Goal: Task Accomplishment & Management: Manage account settings

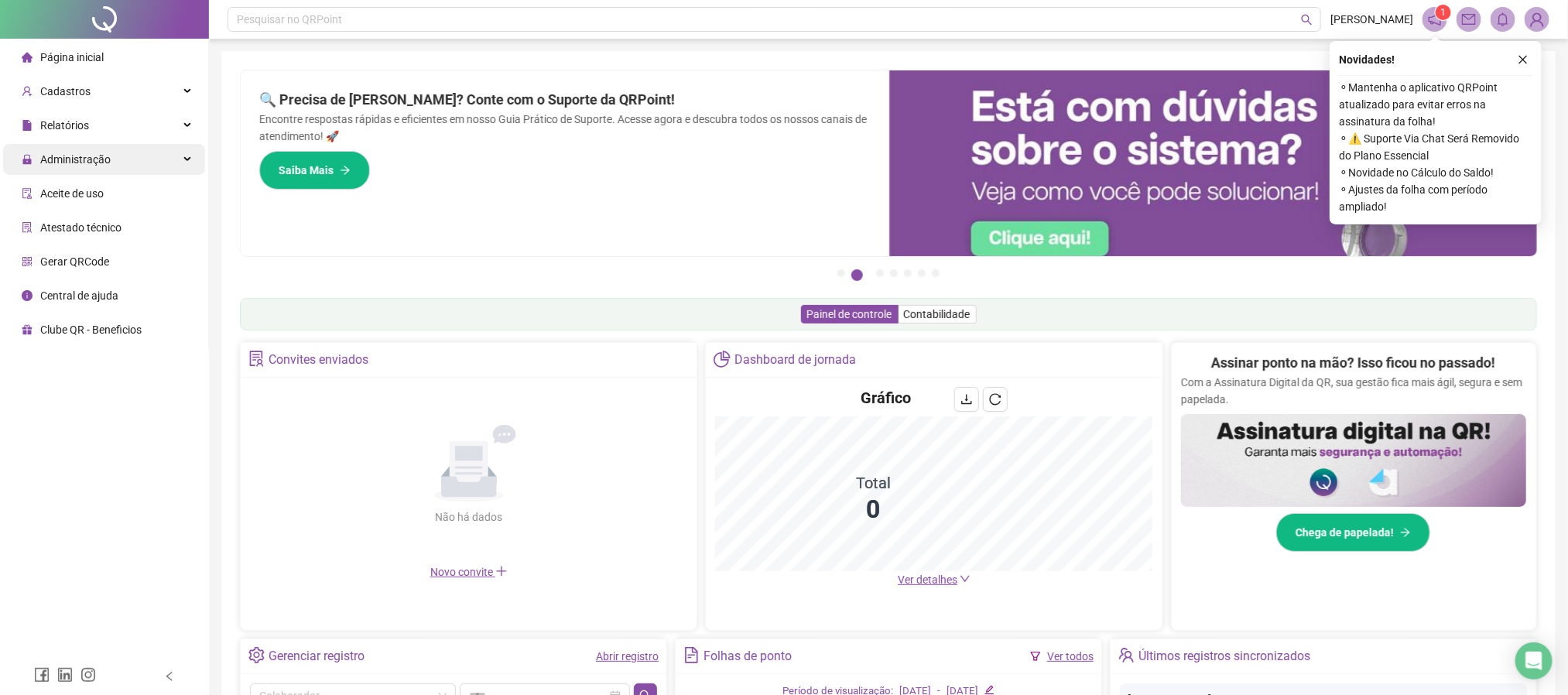
click at [89, 159] on span "Administração" at bounding box center [75, 159] width 71 height 12
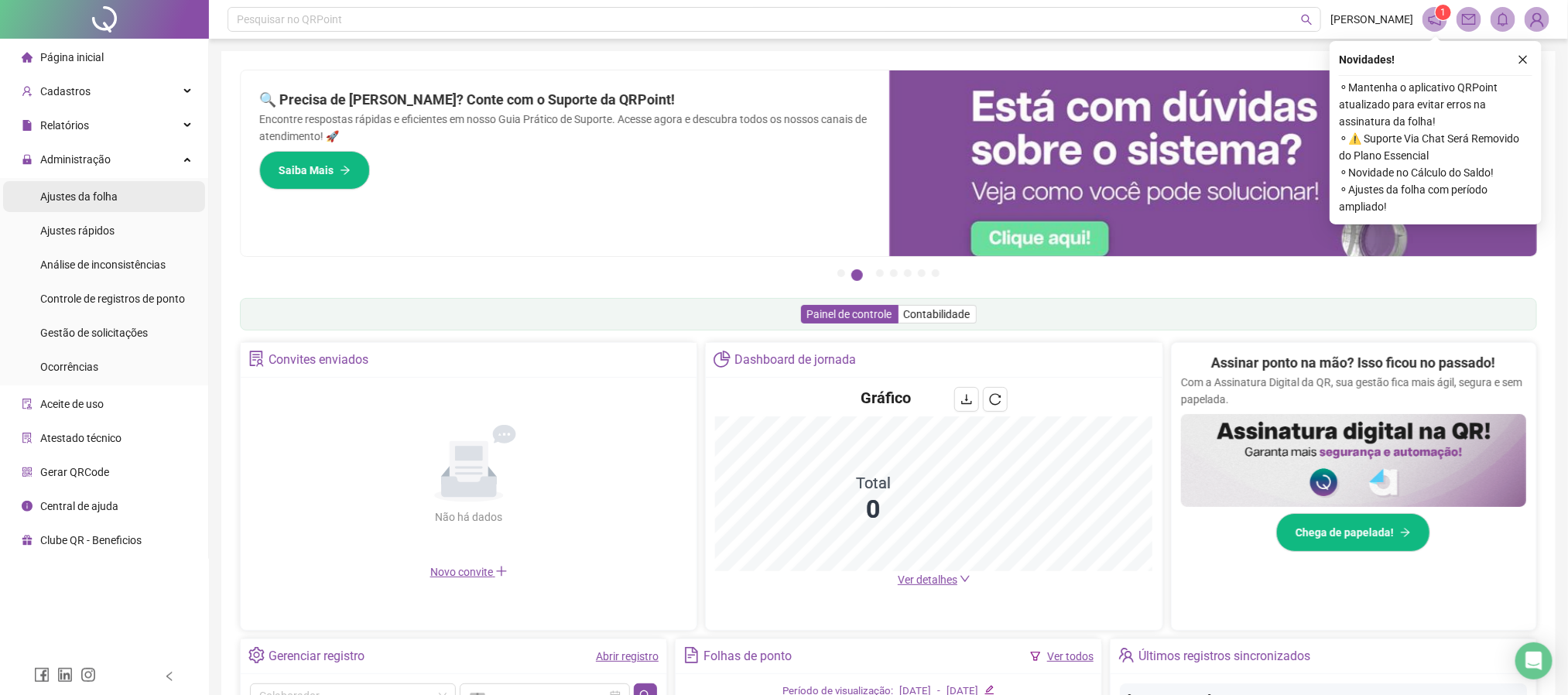
click at [111, 203] on div "Ajustes da folha" at bounding box center [78, 196] width 77 height 31
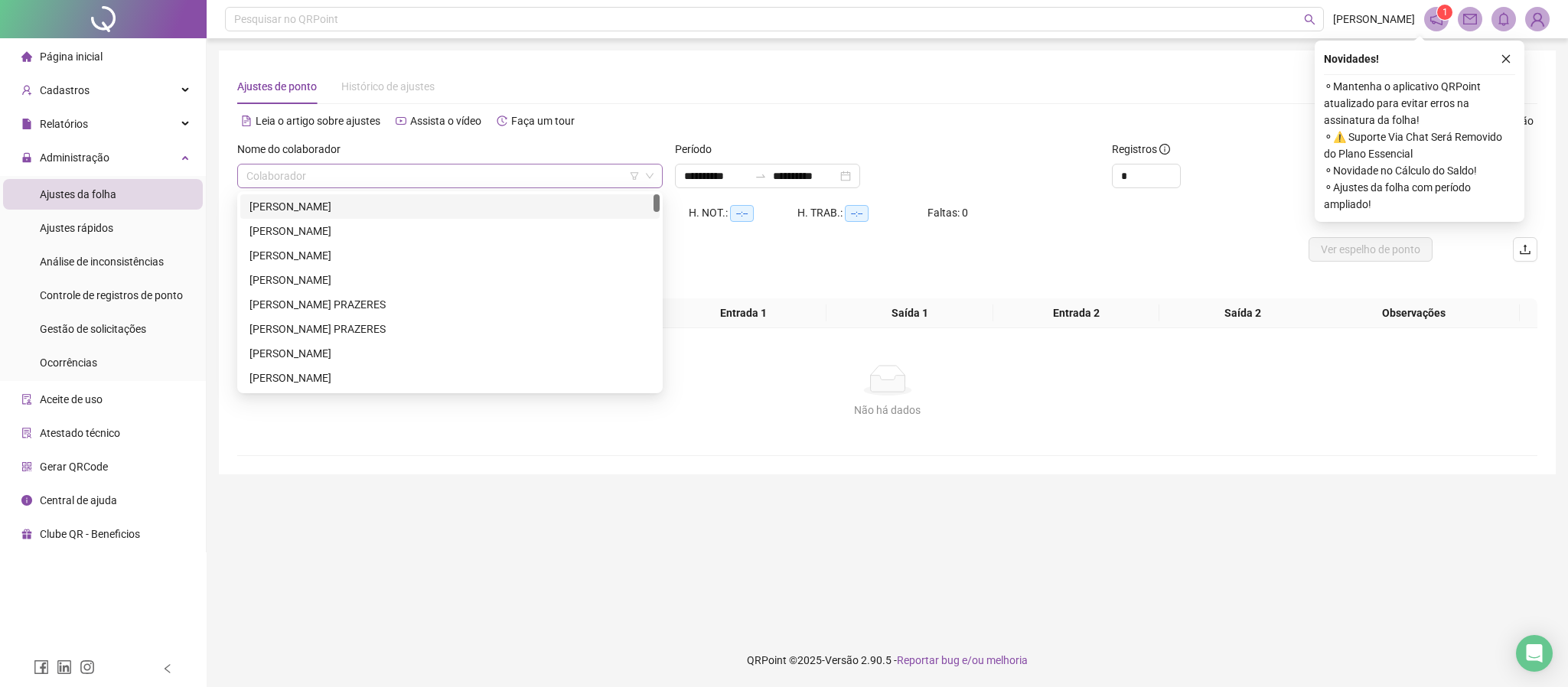
click at [400, 186] on div "Colaborador" at bounding box center [449, 175] width 425 height 25
click at [375, 232] on div "[PERSON_NAME]" at bounding box center [450, 231] width 401 height 17
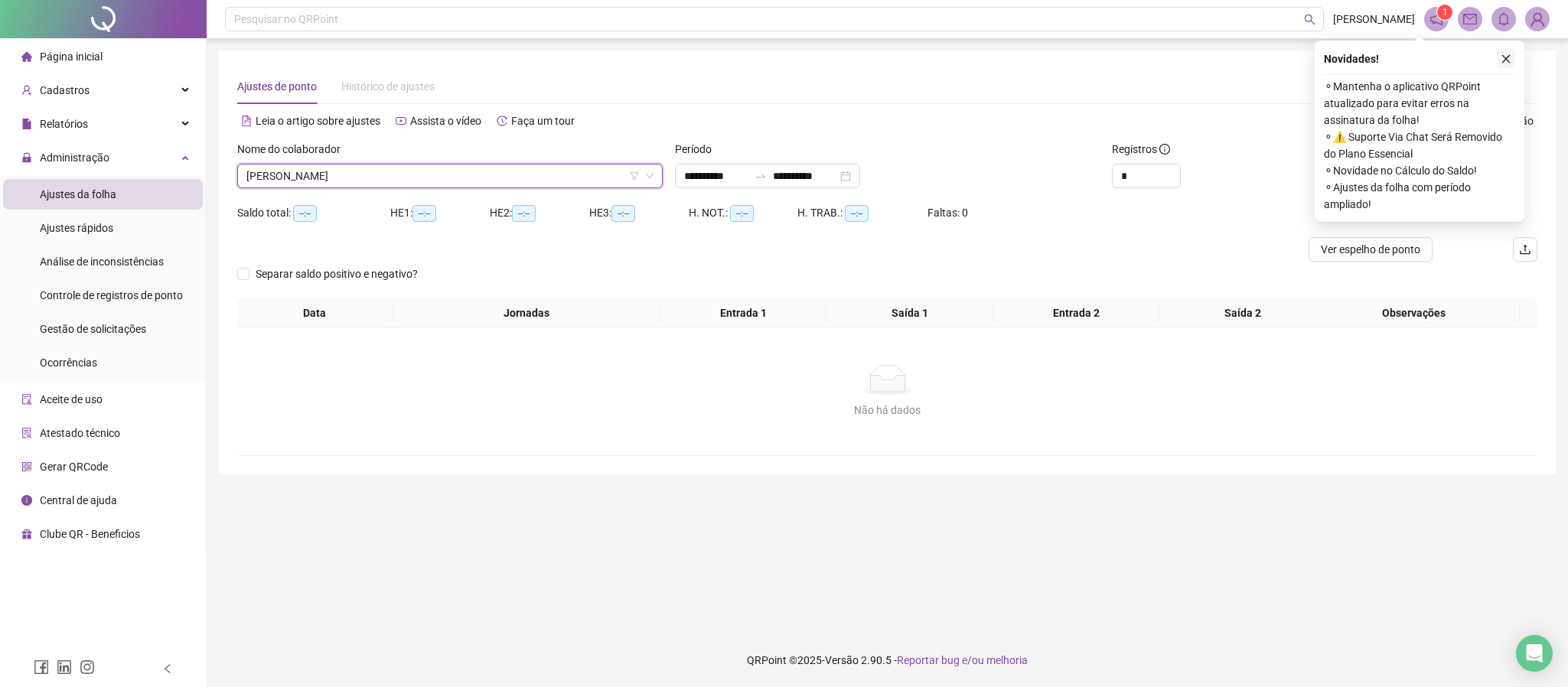
click at [1502, 60] on icon "close" at bounding box center [1506, 59] width 11 height 11
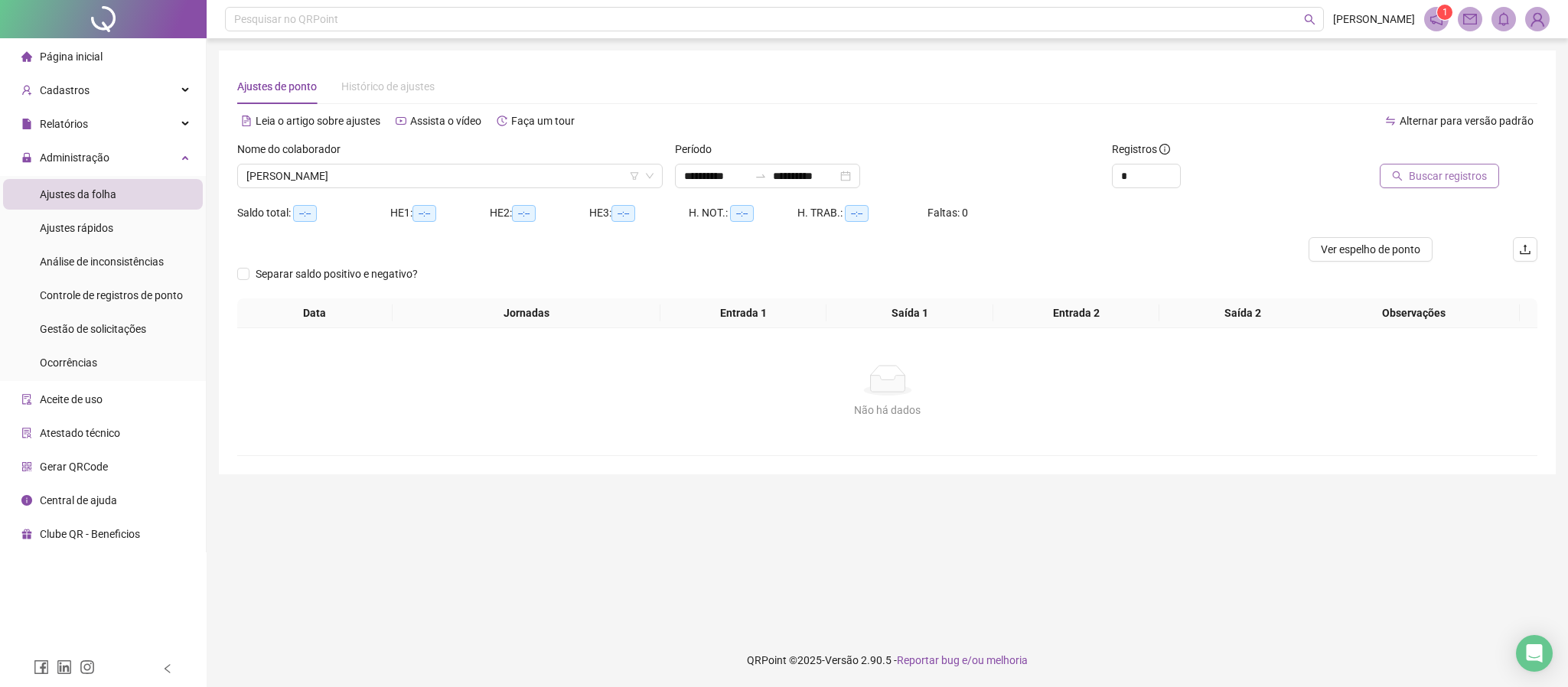
click at [1444, 175] on span "Buscar registros" at bounding box center [1447, 176] width 78 height 17
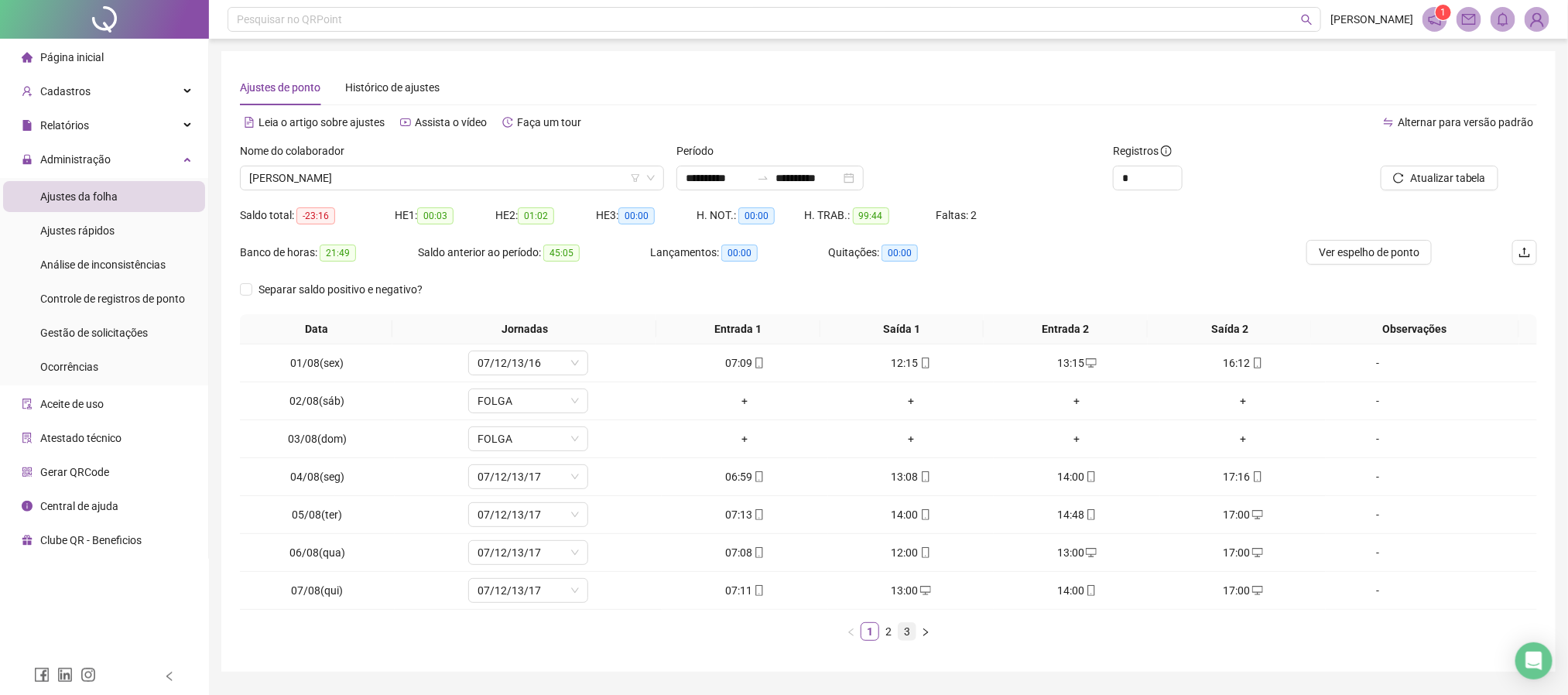
click at [908, 635] on link "3" at bounding box center [908, 632] width 17 height 17
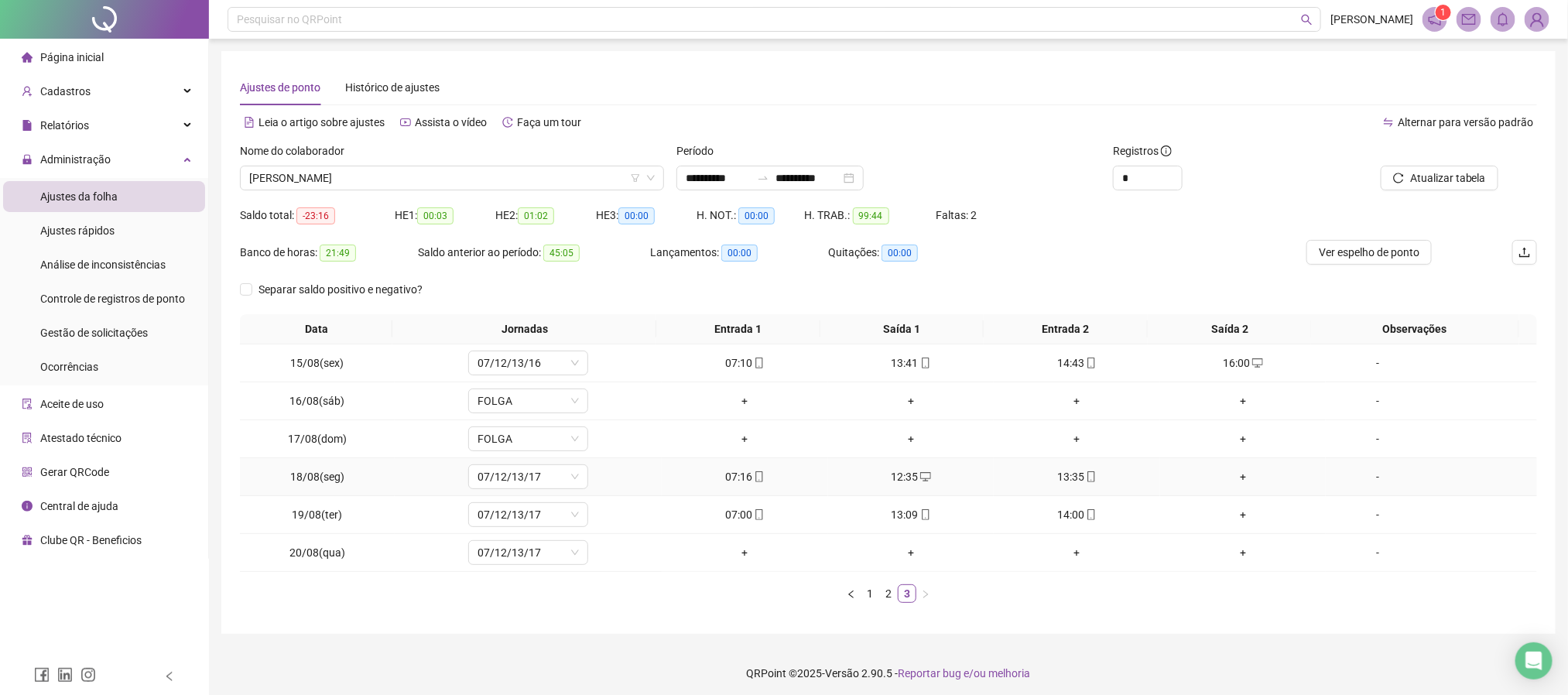
click at [1229, 481] on div "+" at bounding box center [1243, 477] width 153 height 17
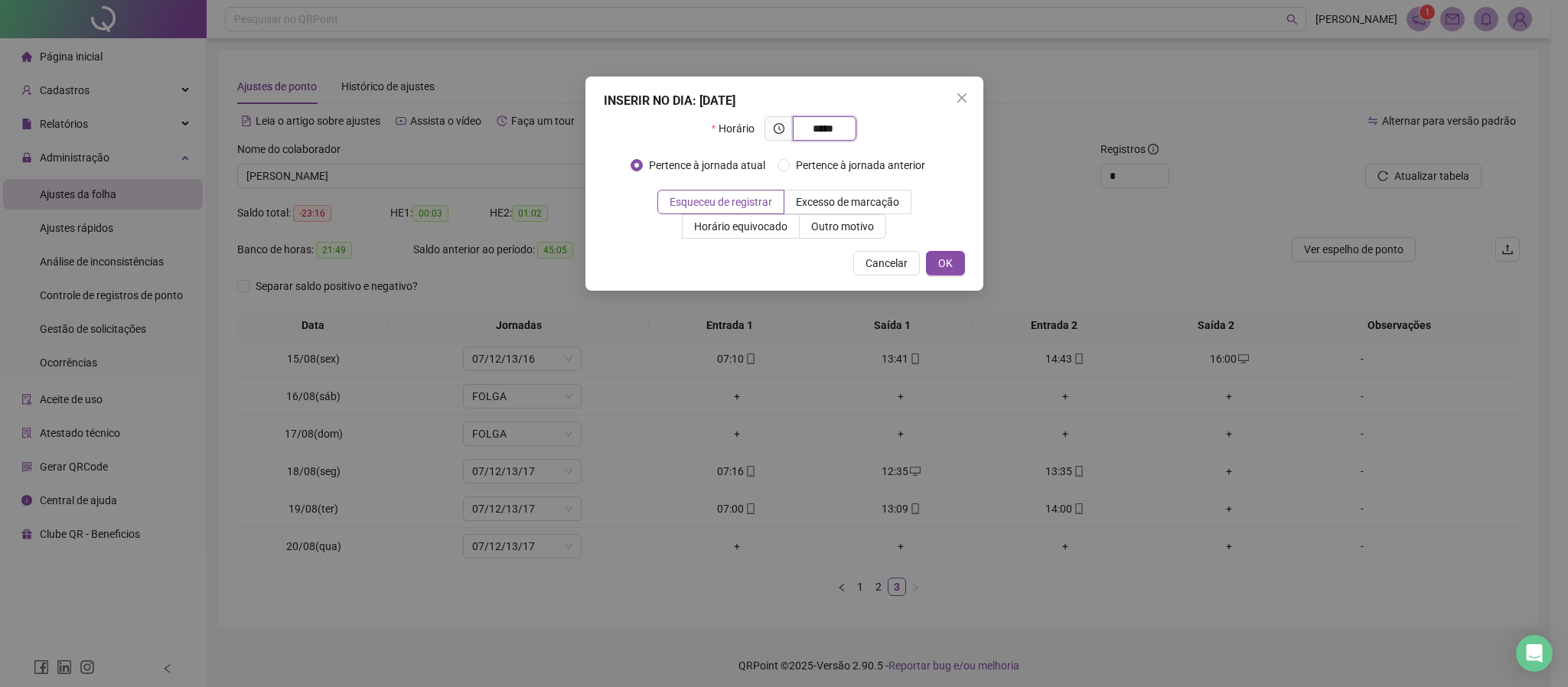
type input "*****"
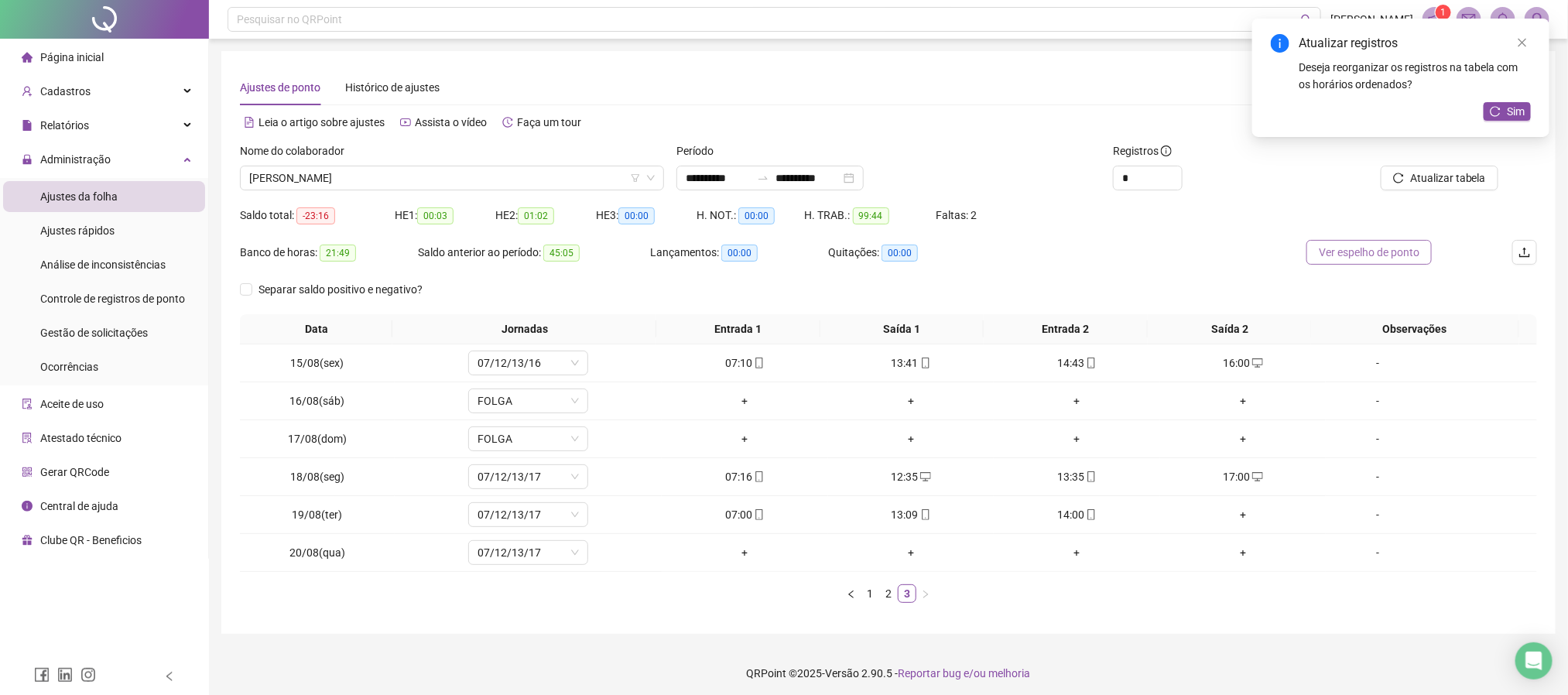
click at [1362, 256] on span "Ver espelho de ponto" at bounding box center [1369, 253] width 100 height 17
click at [1362, 518] on div "-" at bounding box center [1378, 515] width 91 height 17
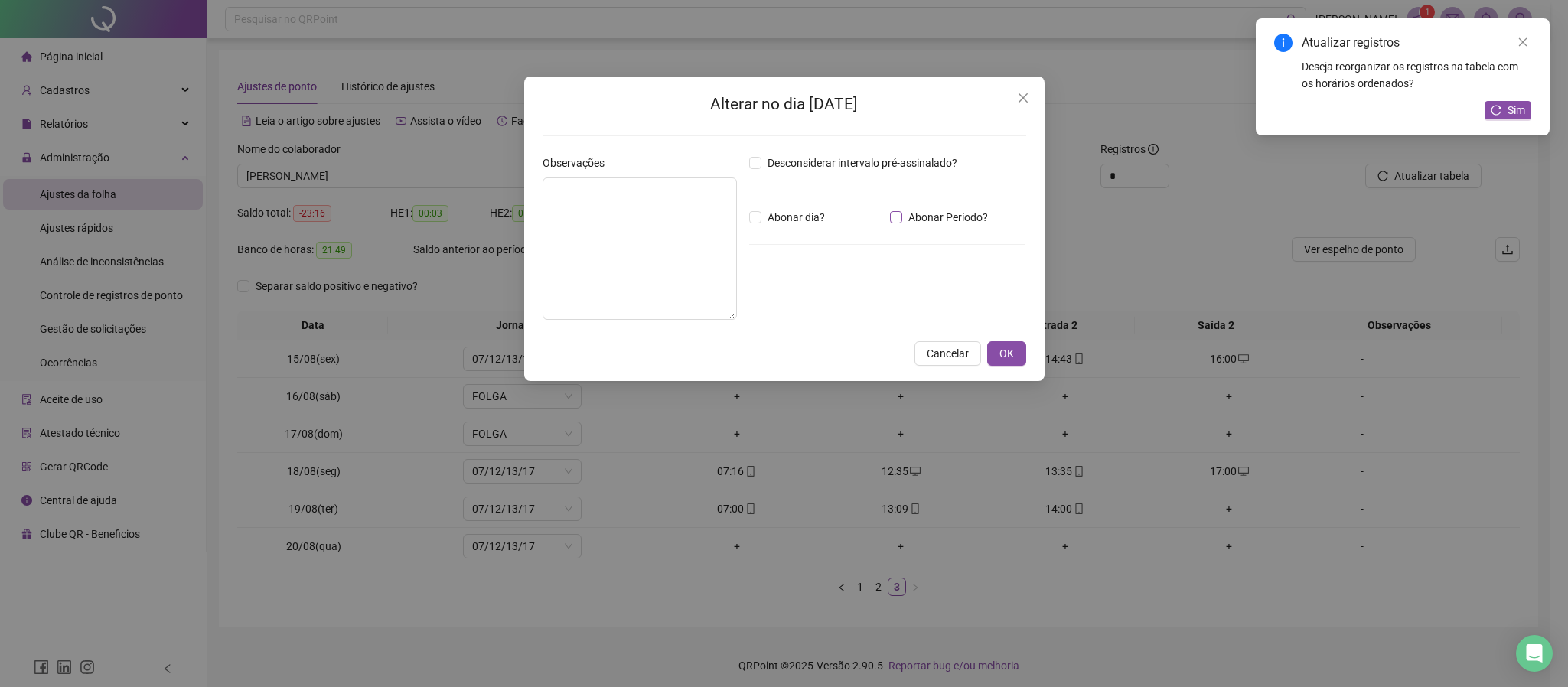
click at [898, 226] on label "Abonar Período?" at bounding box center [941, 218] width 104 height 17
click at [769, 310] on input "*****" at bounding box center [789, 301] width 62 height 18
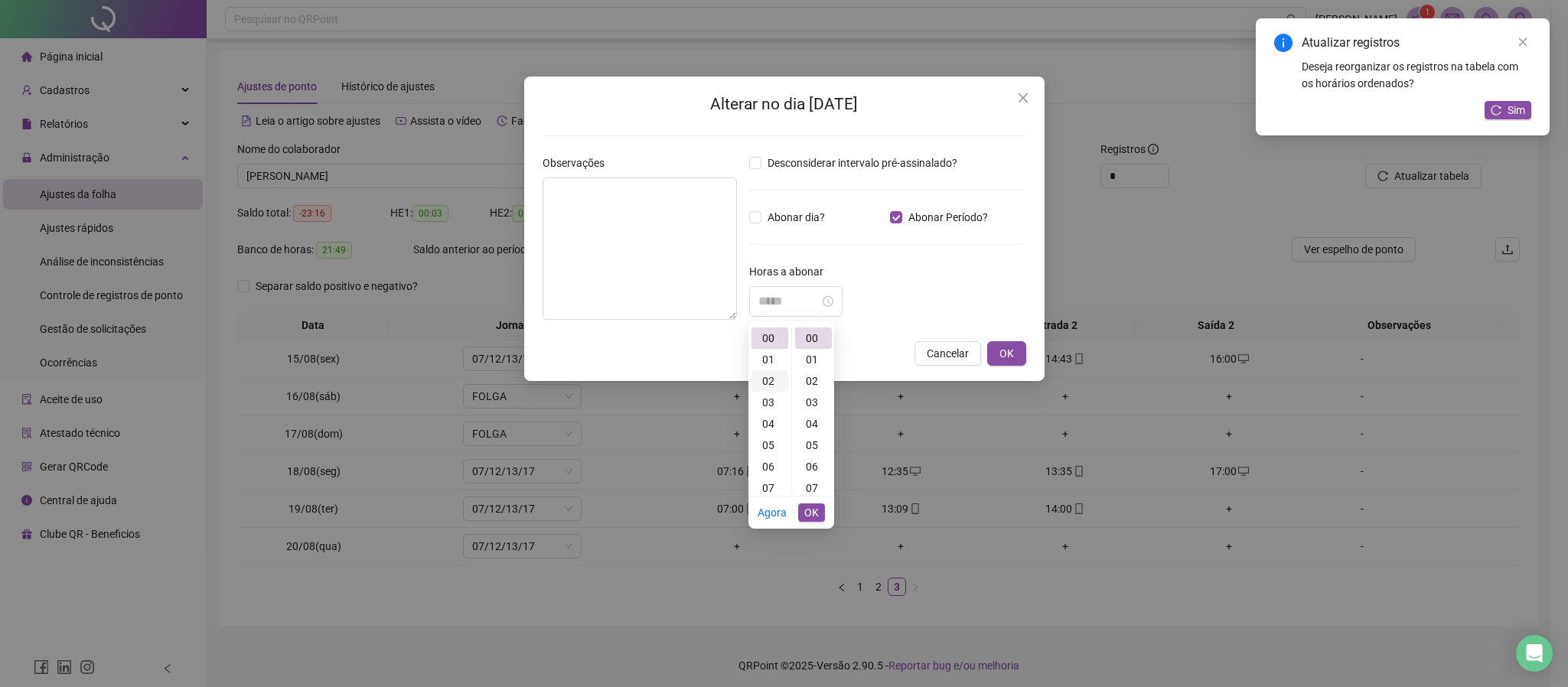
click at [774, 386] on div "02" at bounding box center [769, 380] width 37 height 21
click at [804, 390] on div "51" at bounding box center [813, 393] width 37 height 21
type input "*****"
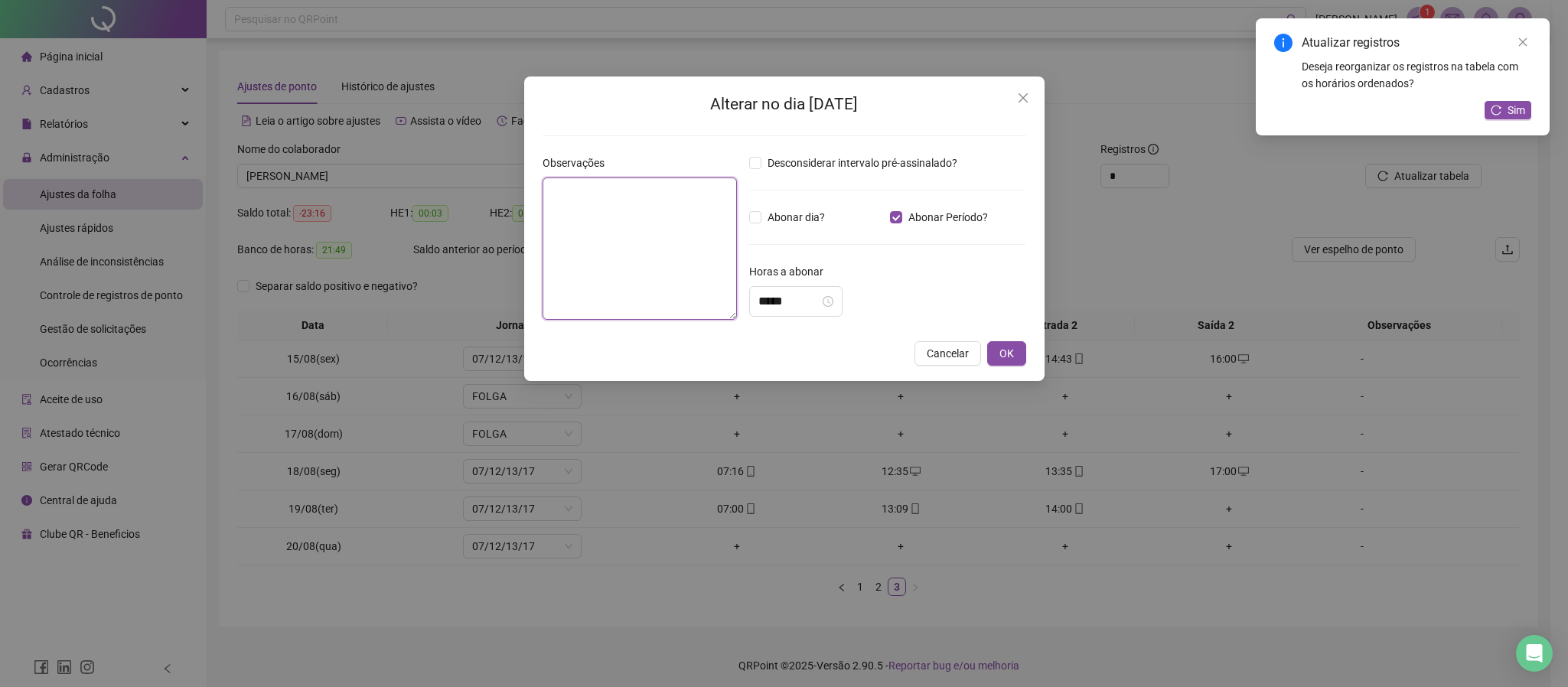
click at [627, 217] on textarea at bounding box center [640, 248] width 195 height 142
type textarea "**********"
click at [1002, 355] on span "OK" at bounding box center [1006, 355] width 15 height 17
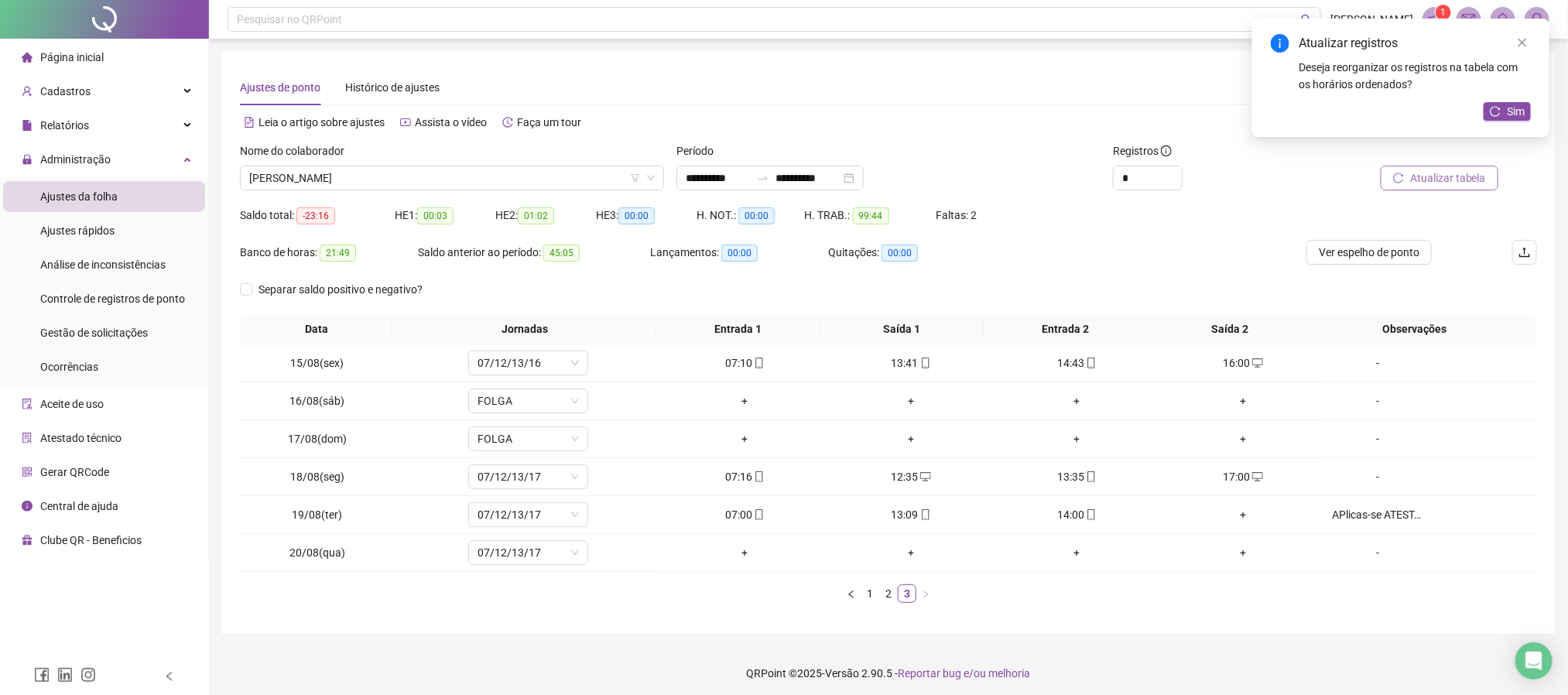
click at [1461, 182] on span "Atualizar tabela" at bounding box center [1448, 178] width 76 height 17
click at [1394, 258] on span "Ver espelho de ponto" at bounding box center [1369, 253] width 100 height 17
click at [1509, 114] on span "Sim" at bounding box center [1516, 111] width 18 height 17
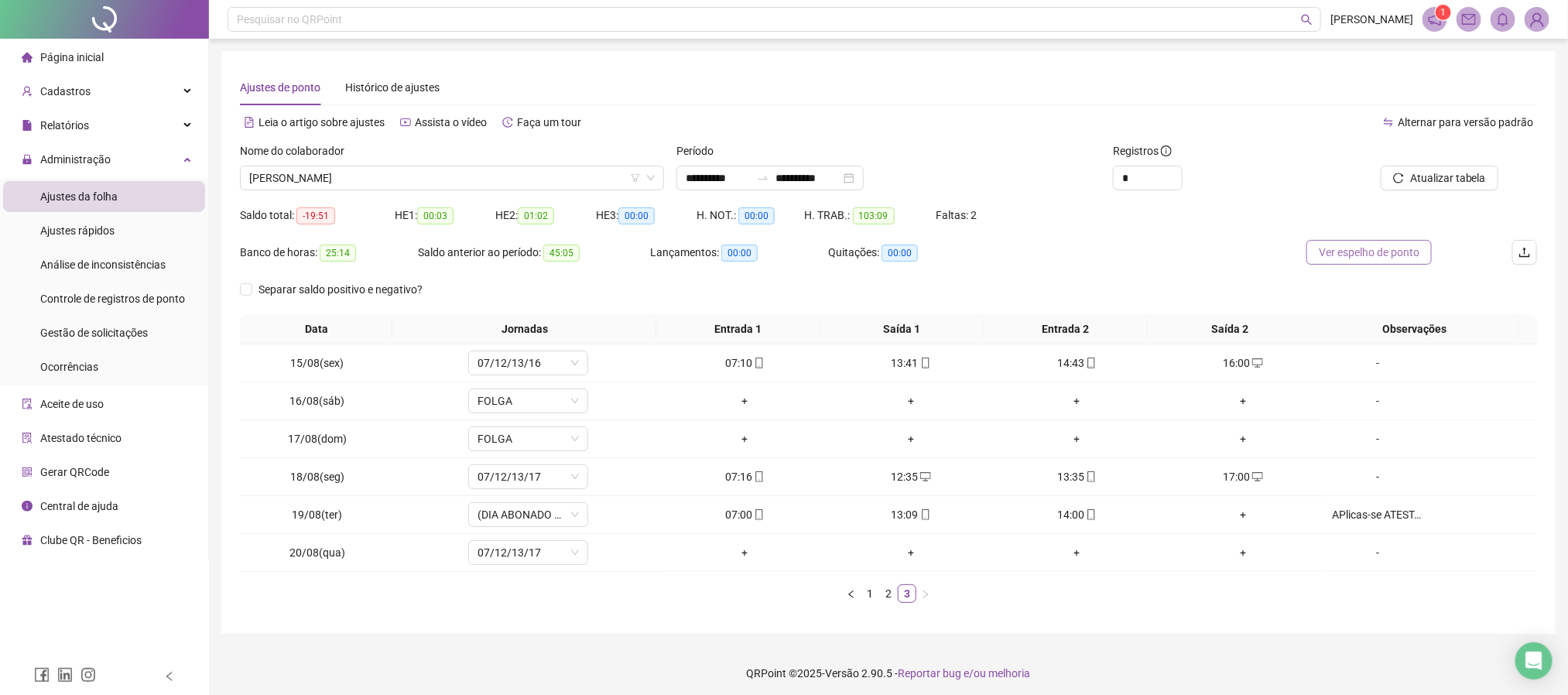
click at [1368, 256] on span "Ver espelho de ponto" at bounding box center [1369, 253] width 100 height 17
click at [1359, 526] on td "APlicas-se ATESTADO" at bounding box center [1432, 515] width 212 height 38
click at [1364, 523] on div "APlicas-se ATESTADO" at bounding box center [1378, 515] width 91 height 17
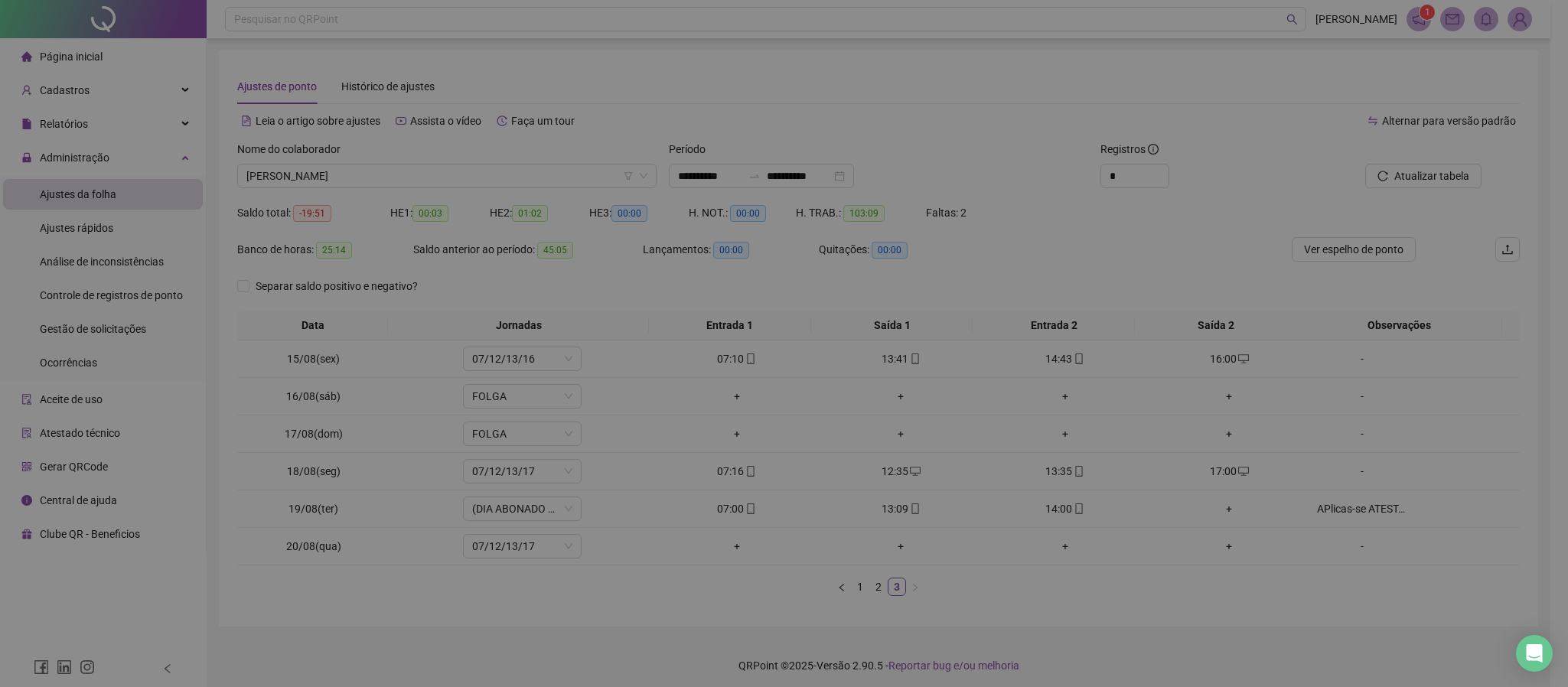
type textarea "**********"
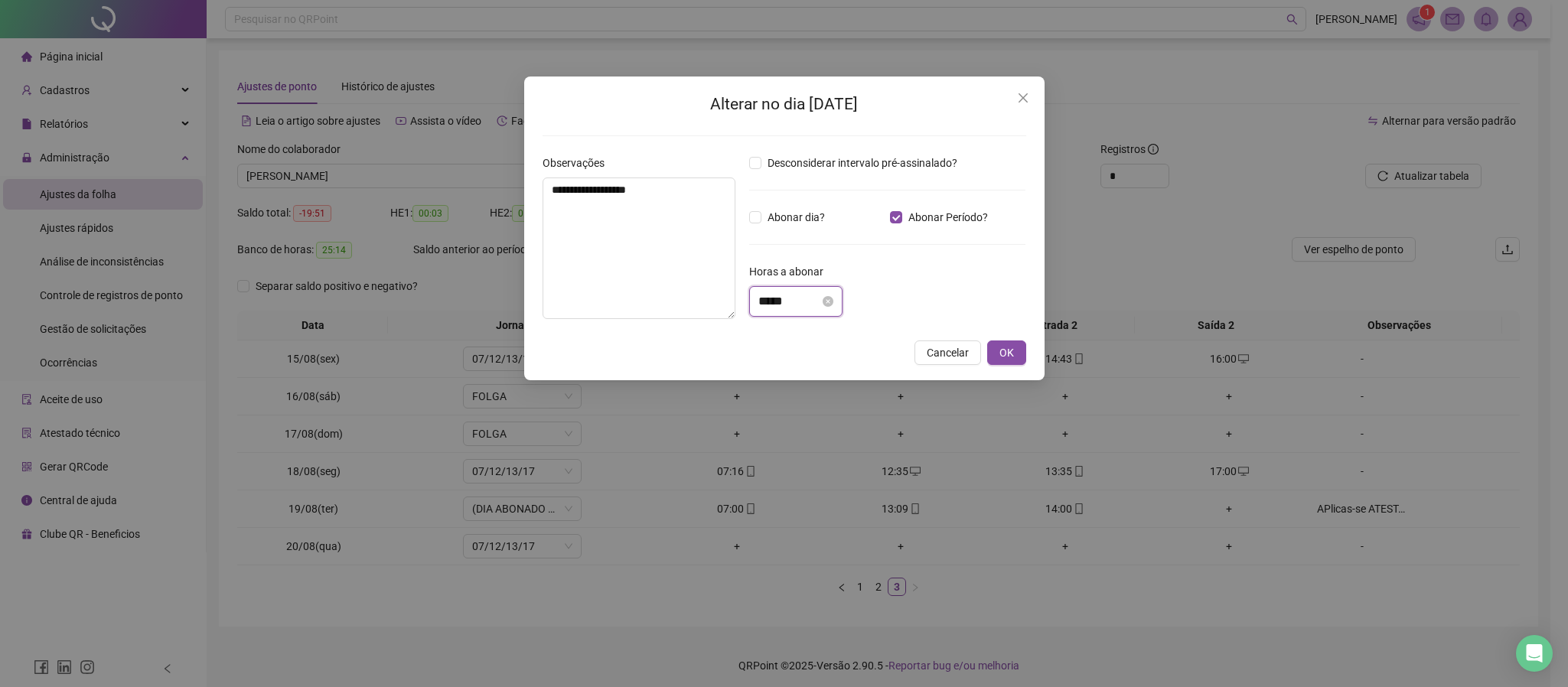
click at [804, 303] on input "*****" at bounding box center [789, 301] width 62 height 18
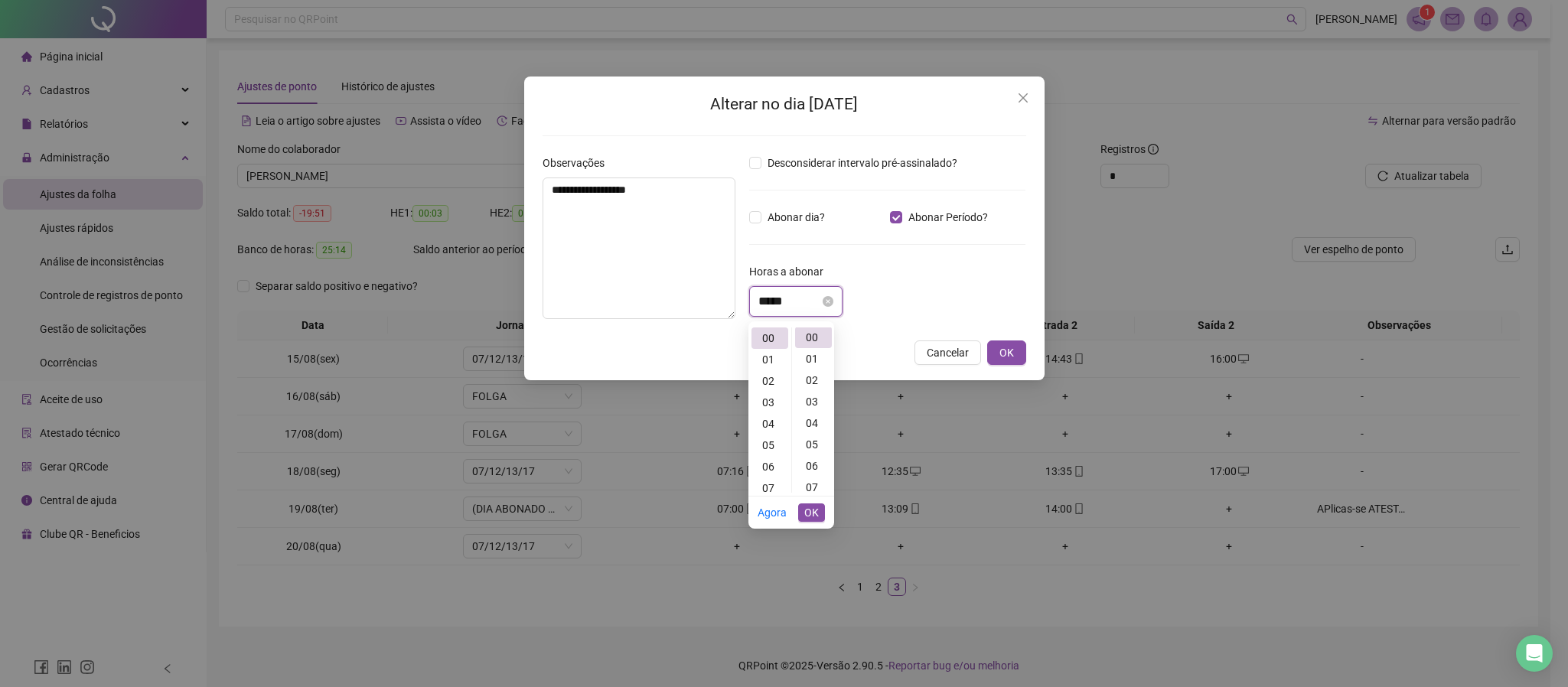
scroll to position [0, 0]
type input "*"
click at [765, 381] on div "02" at bounding box center [769, 380] width 37 height 21
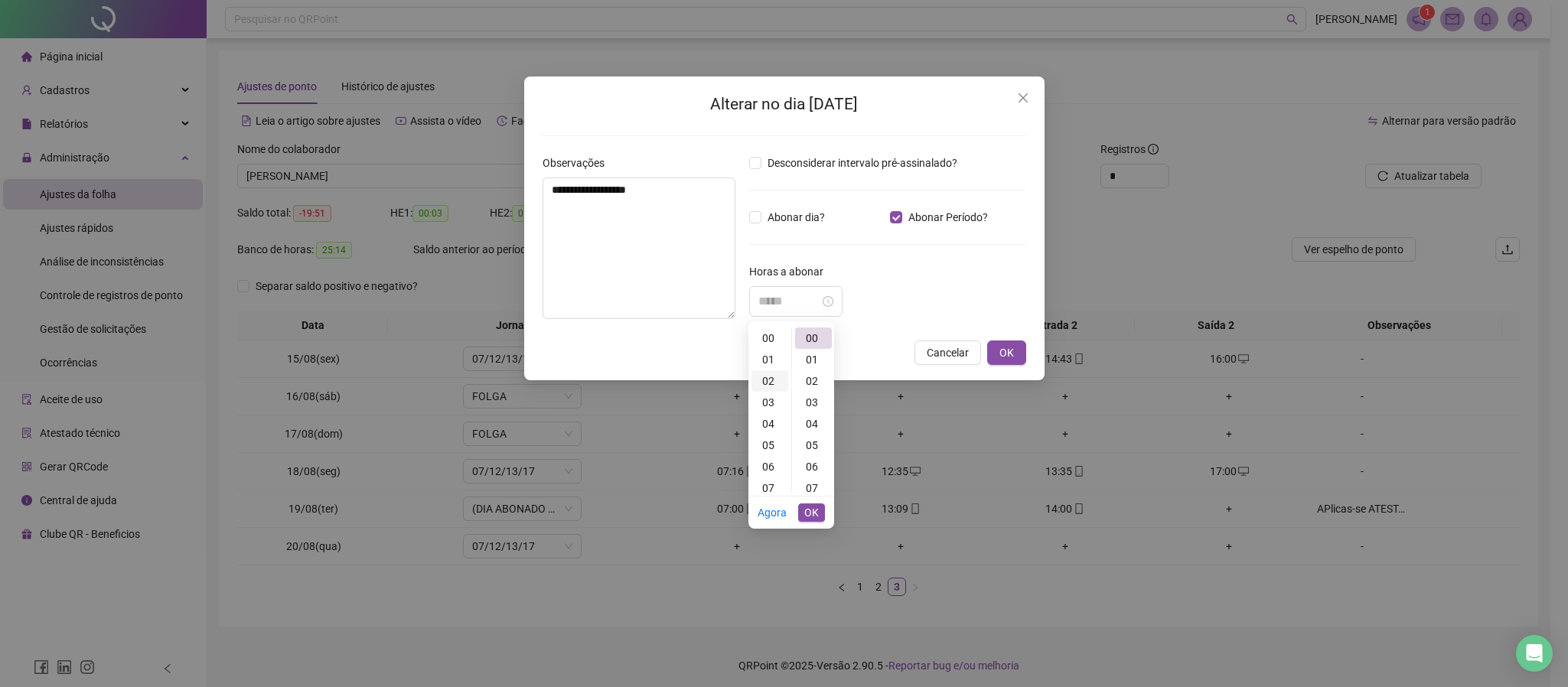
scroll to position [41, 0]
click at [769, 338] on div "02" at bounding box center [769, 339] width 37 height 21
click at [811, 432] on div "04" at bounding box center [813, 423] width 37 height 21
click at [893, 292] on div "*****" at bounding box center [888, 301] width 277 height 30
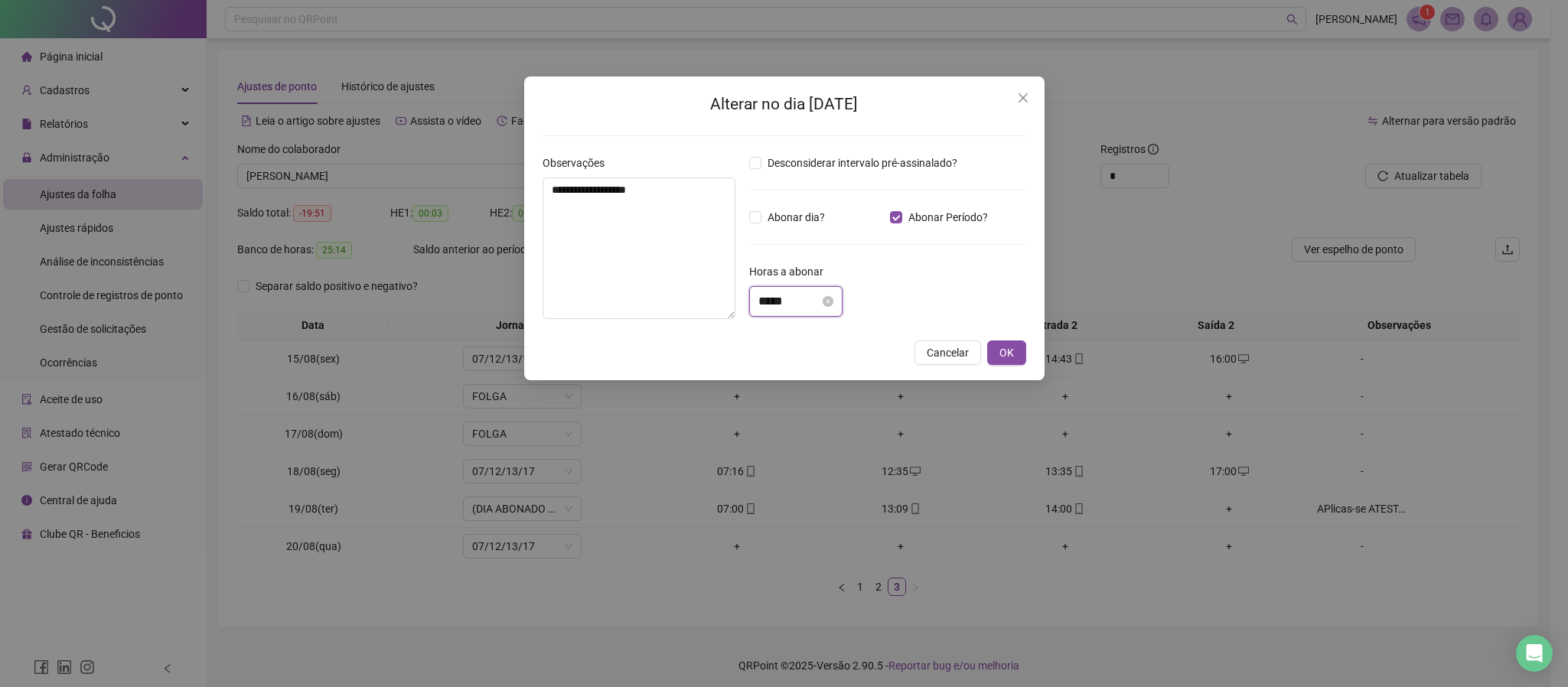
click at [820, 306] on input "*****" at bounding box center [789, 301] width 62 height 18
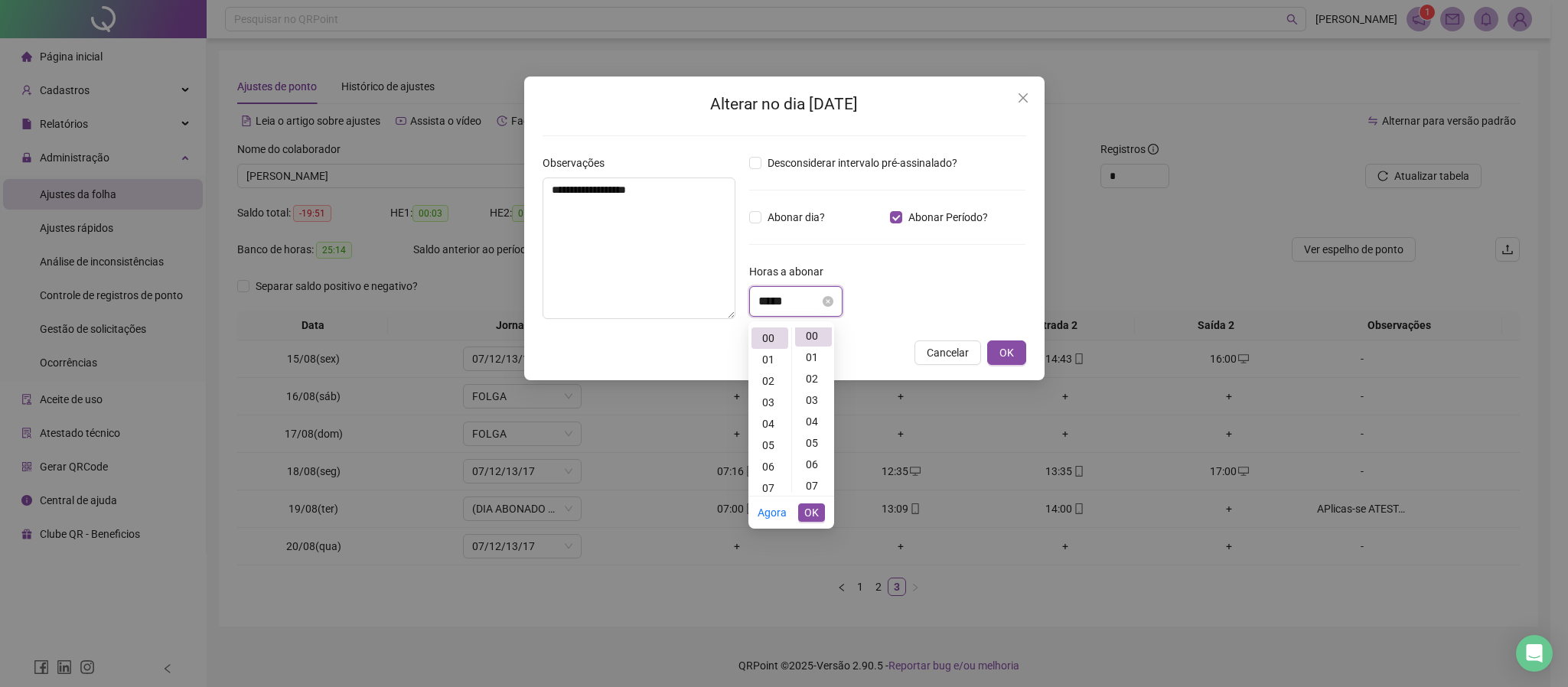
scroll to position [0, 0]
type input "*"
click at [763, 382] on div "02" at bounding box center [769, 380] width 37 height 21
click at [804, 468] on div "51" at bounding box center [813, 466] width 37 height 21
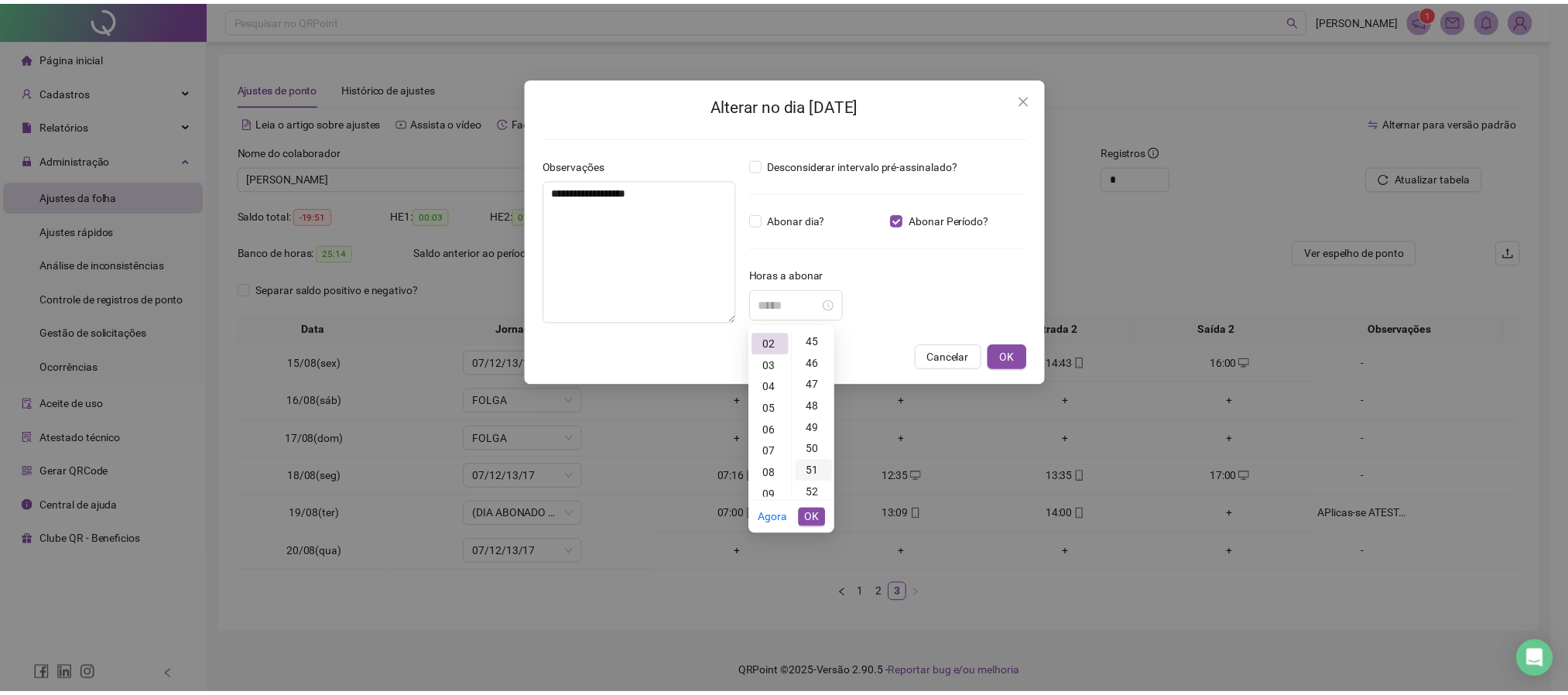
scroll to position [1104, 0]
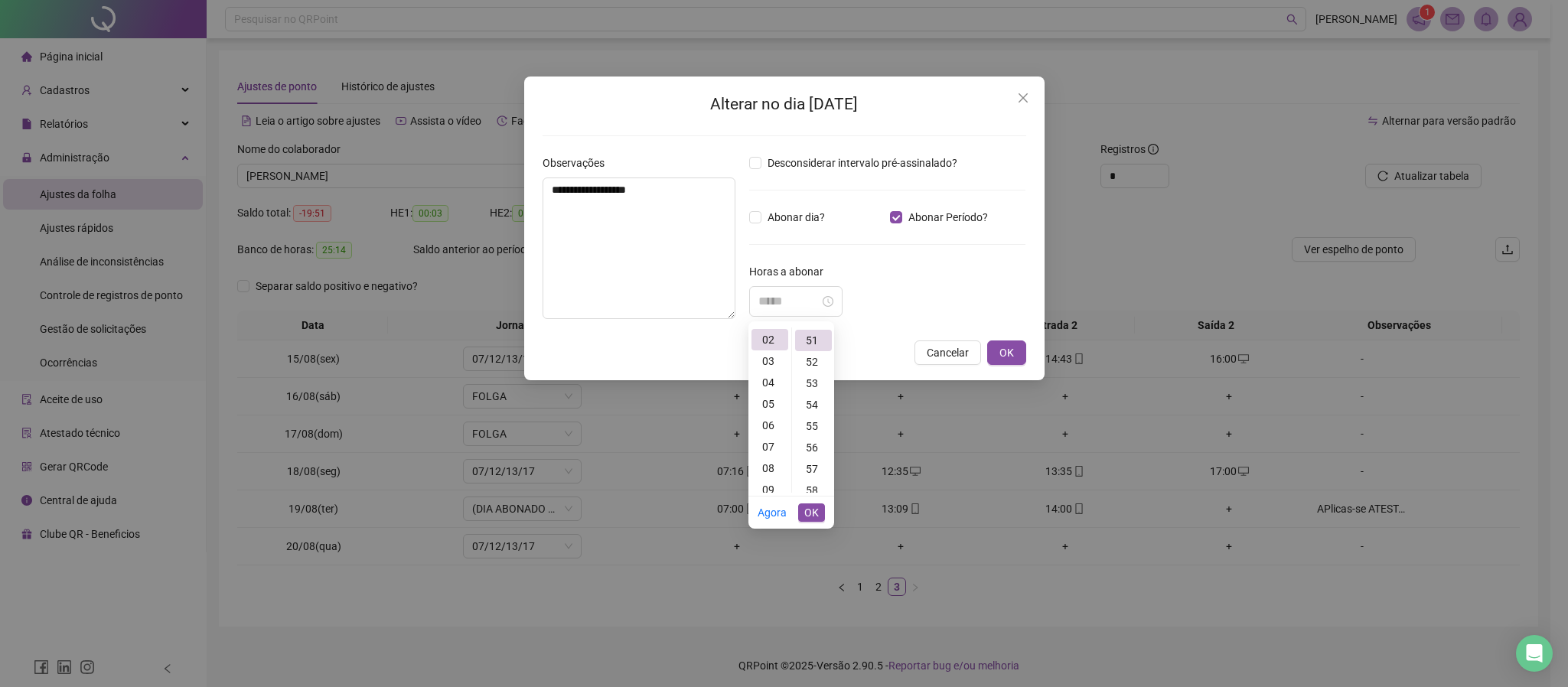
type input "*****"
click at [811, 510] on span "OK" at bounding box center [812, 512] width 15 height 17
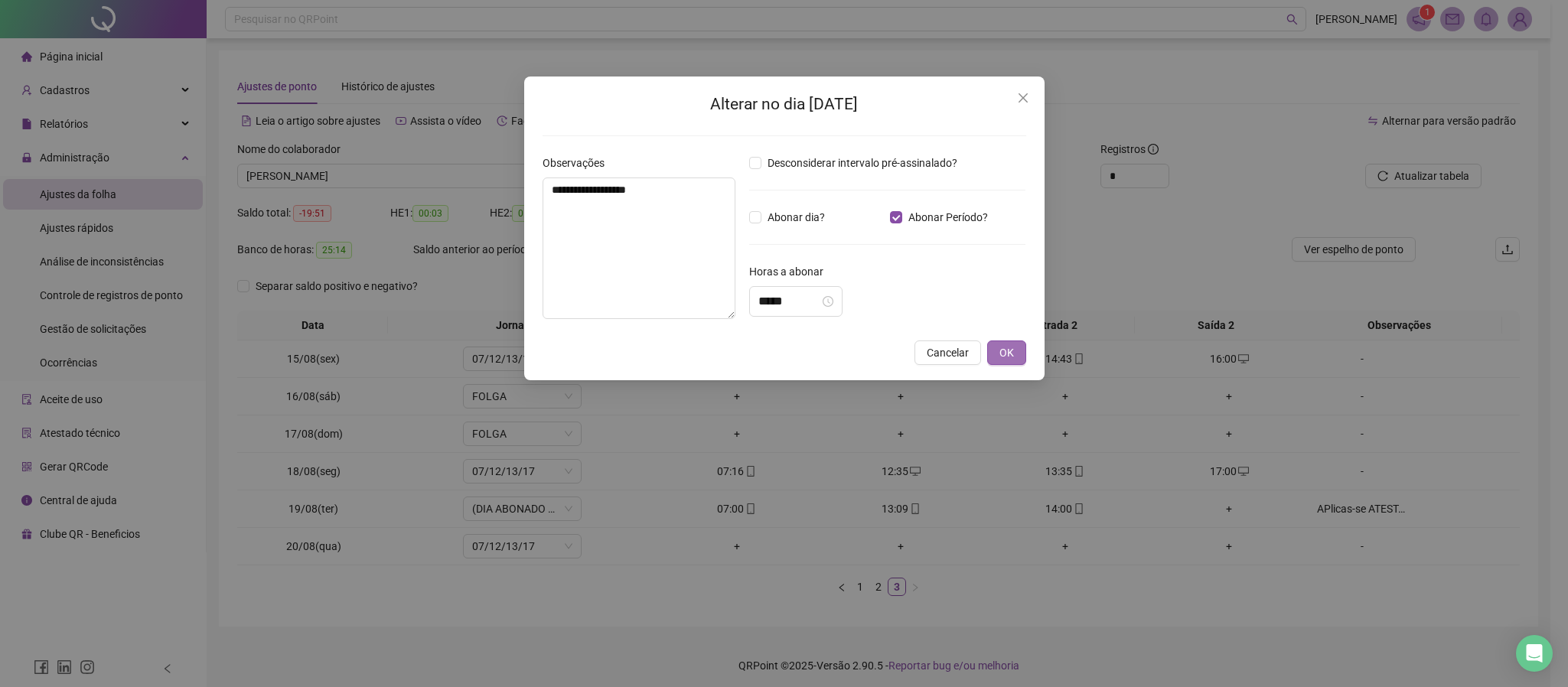
click at [1006, 356] on span "OK" at bounding box center [1006, 353] width 15 height 17
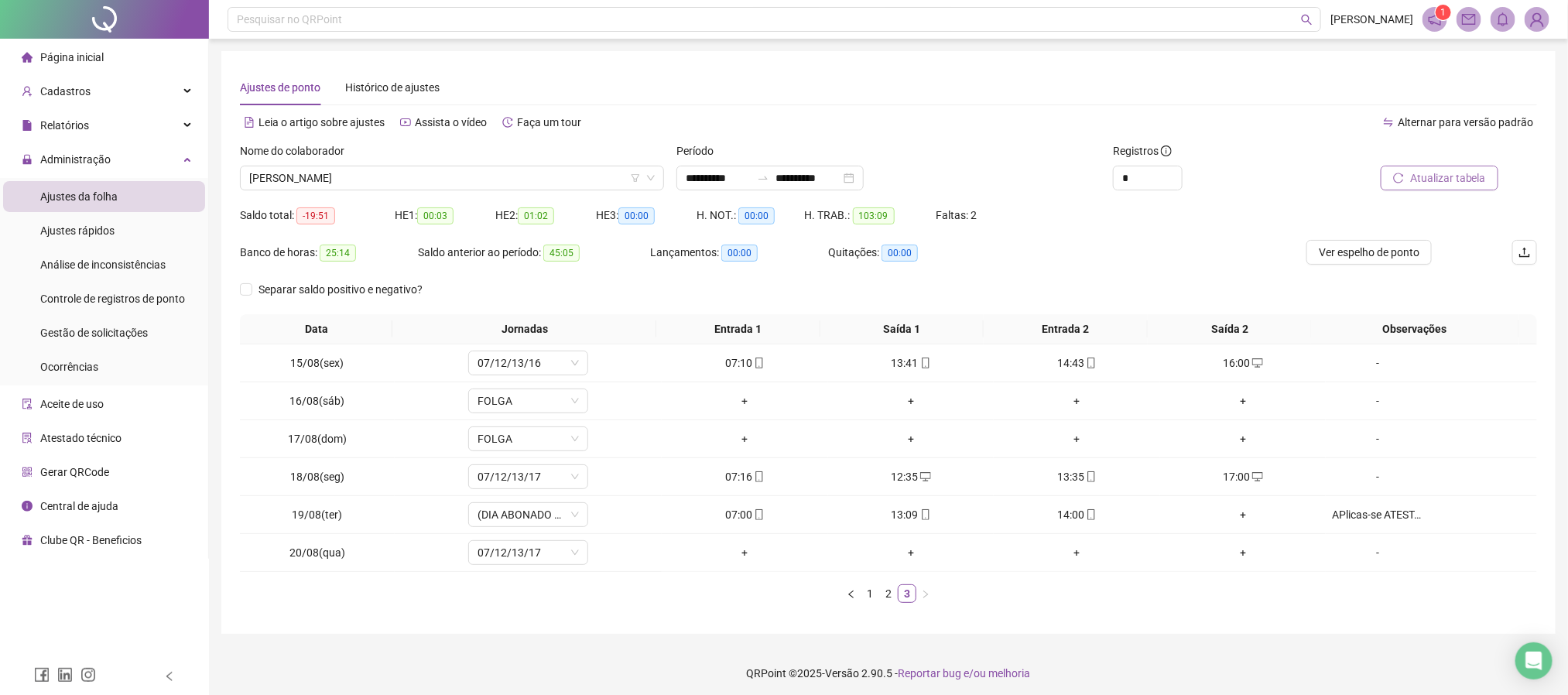
click at [1431, 177] on span "Atualizar tabela" at bounding box center [1448, 178] width 76 height 17
click at [1359, 254] on span "Ver espelho de ponto" at bounding box center [1369, 253] width 100 height 17
click at [888, 597] on link "2" at bounding box center [889, 594] width 17 height 17
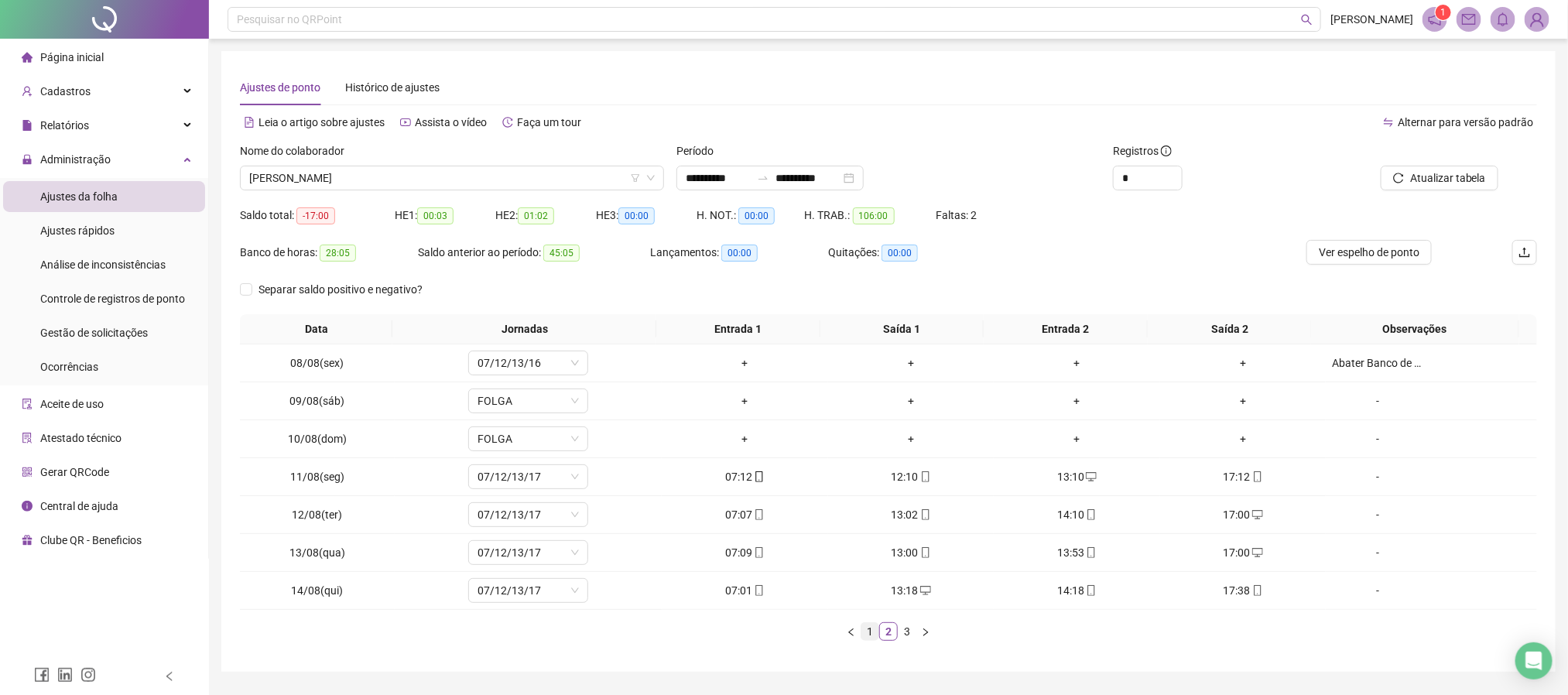
click at [869, 636] on link "1" at bounding box center [870, 632] width 17 height 17
click at [885, 635] on link "2" at bounding box center [889, 632] width 17 height 17
click at [904, 635] on link "3" at bounding box center [908, 632] width 17 height 17
